Goal: Task Accomplishment & Management: Use online tool/utility

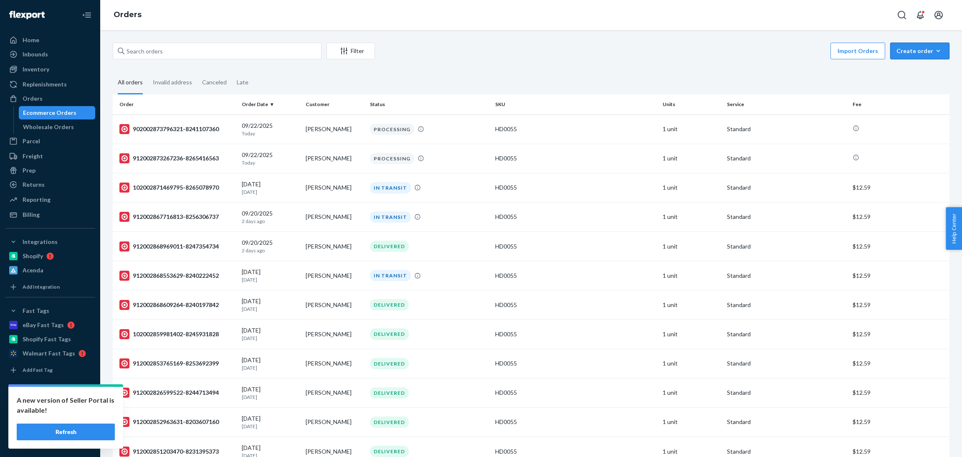
click at [899, 51] on div "Create order" at bounding box center [920, 51] width 47 height 8
click at [899, 69] on span "Ecommerce order" at bounding box center [925, 71] width 52 height 6
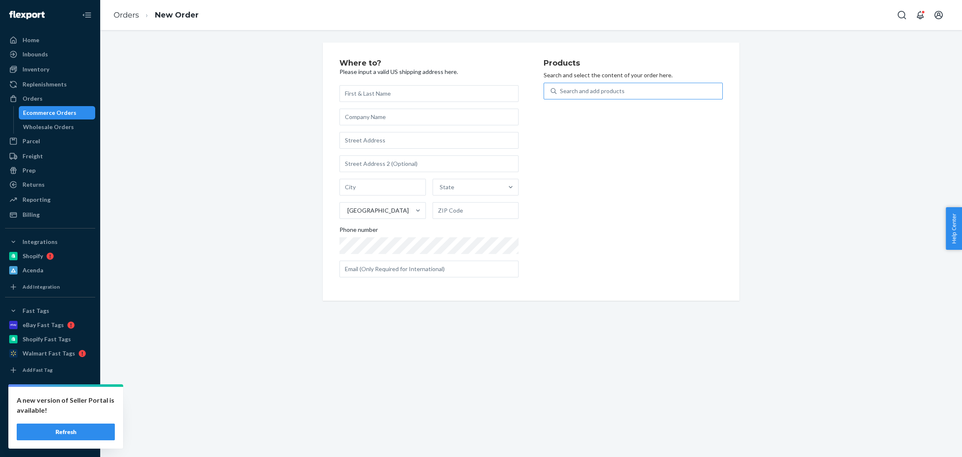
click at [596, 99] on div "Search and add products" at bounding box center [633, 91] width 179 height 17
click at [561, 95] on input "Search and add products" at bounding box center [560, 91] width 1 height 8
paste input "HD0017"
type input "HD0017"
click at [623, 84] on div "Search and add products" at bounding box center [640, 91] width 166 height 15
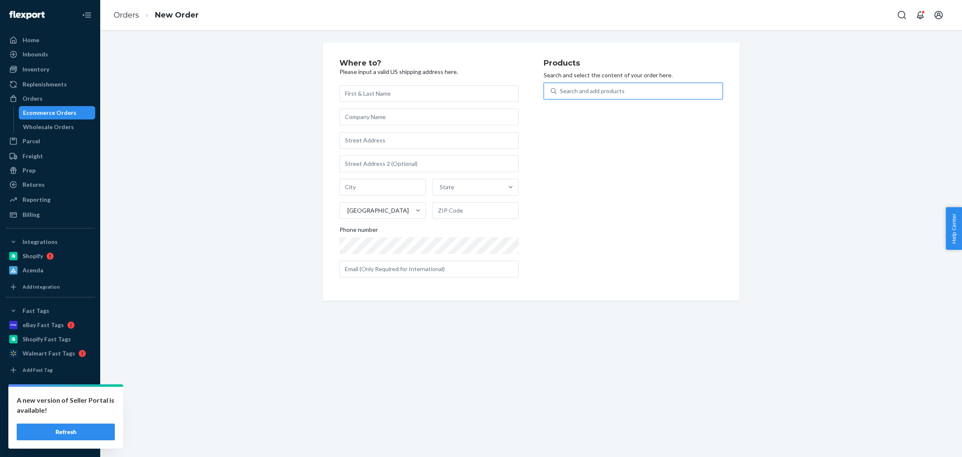
click at [561, 87] on input "0 results available. Use Up and Down to choose options, press Enter to select t…" at bounding box center [560, 91] width 1 height 8
paste input "GT0001"
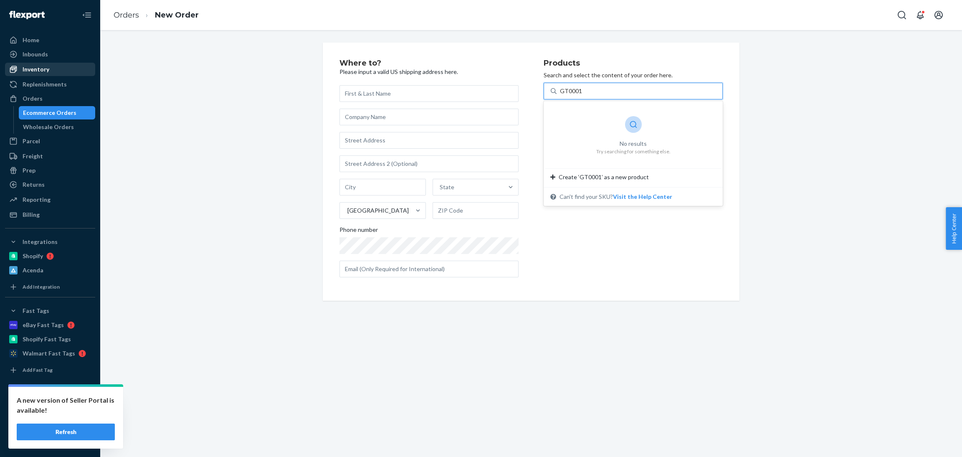
type input "GT0001"
click at [36, 68] on div "Inventory" at bounding box center [36, 69] width 27 height 8
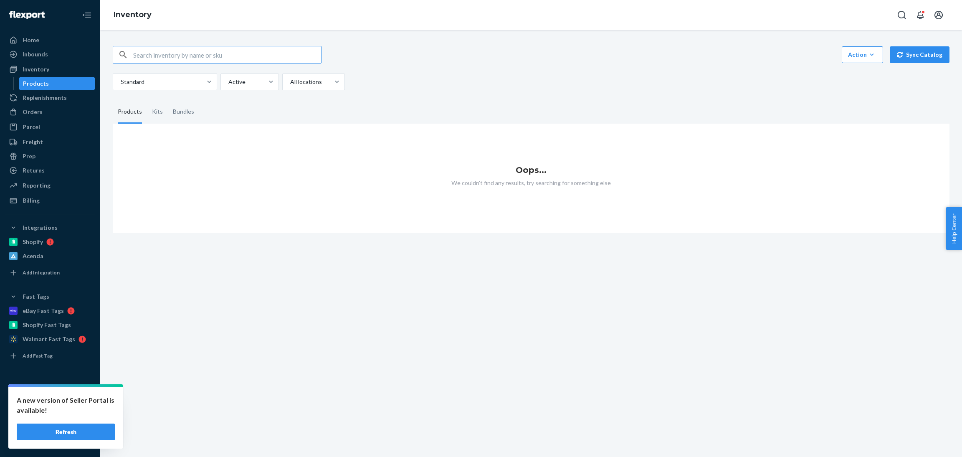
click at [234, 60] on input "text" at bounding box center [227, 54] width 188 height 17
type input "GT0001"
click at [553, 94] on div "GT0001 Action Create product Create kit or bundle Bulk create products Bulk upd…" at bounding box center [530, 134] width 849 height 197
